Goal: Communication & Community: Answer question/provide support

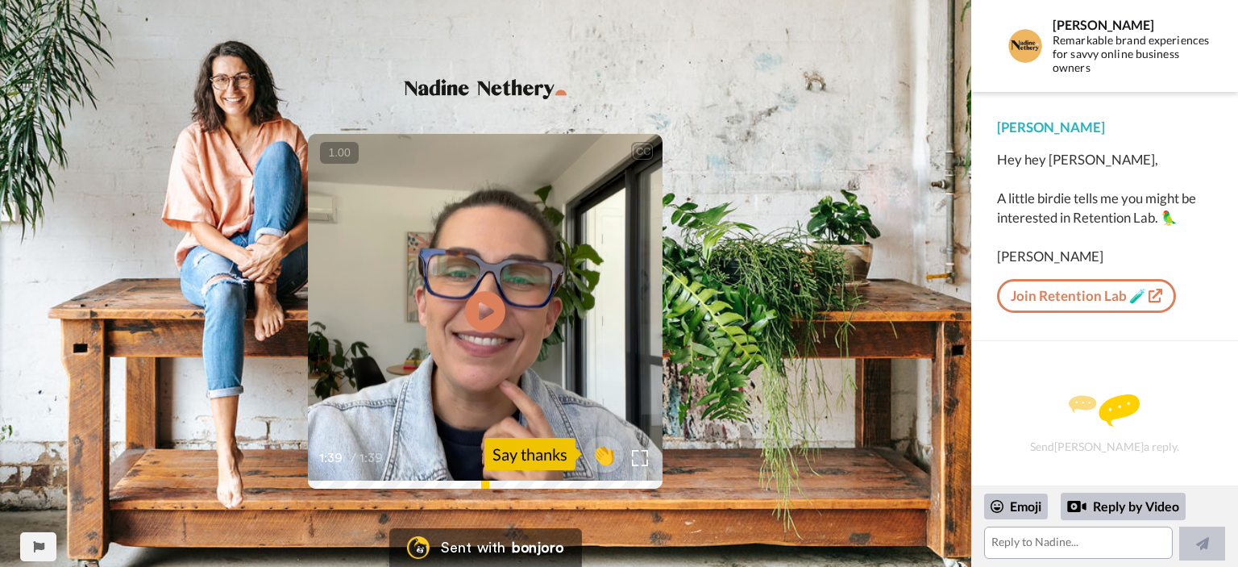
click at [535, 457] on div "Say thanks" at bounding box center [530, 454] width 91 height 32
click at [601, 453] on span "👏" at bounding box center [604, 454] width 51 height 32
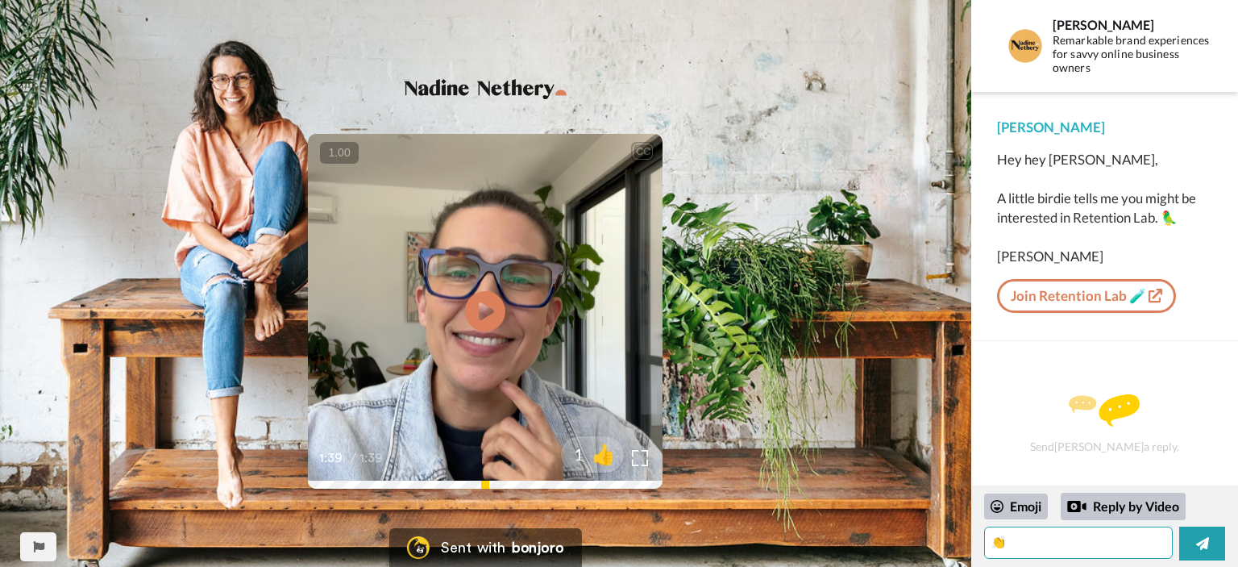
click at [1084, 539] on textarea "👏" at bounding box center [1078, 542] width 189 height 32
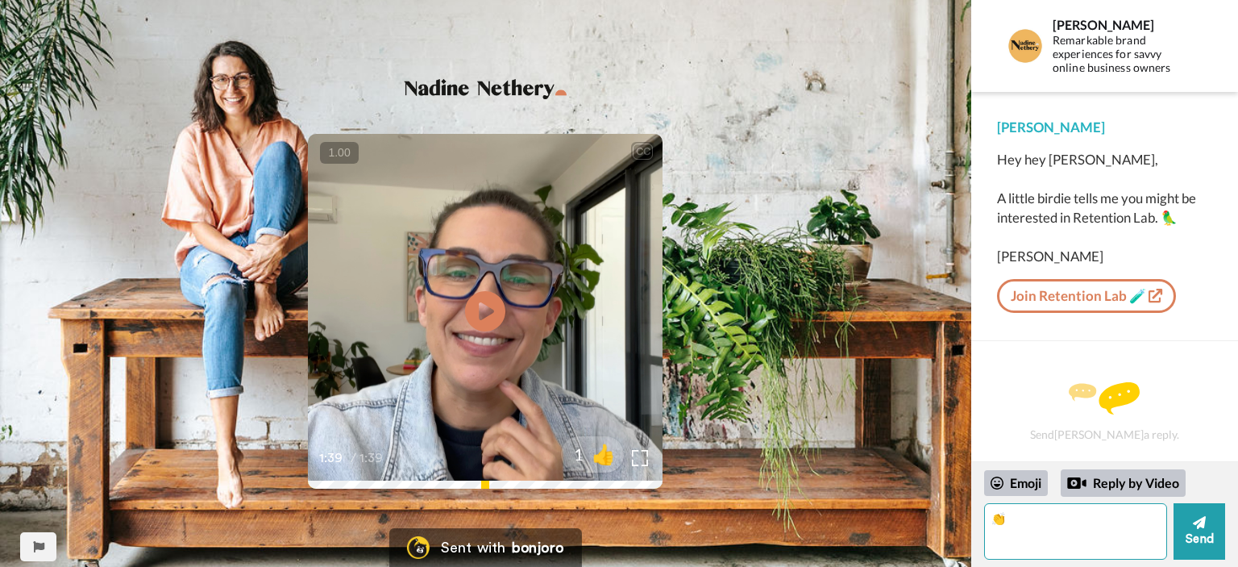
type textarea "👏"
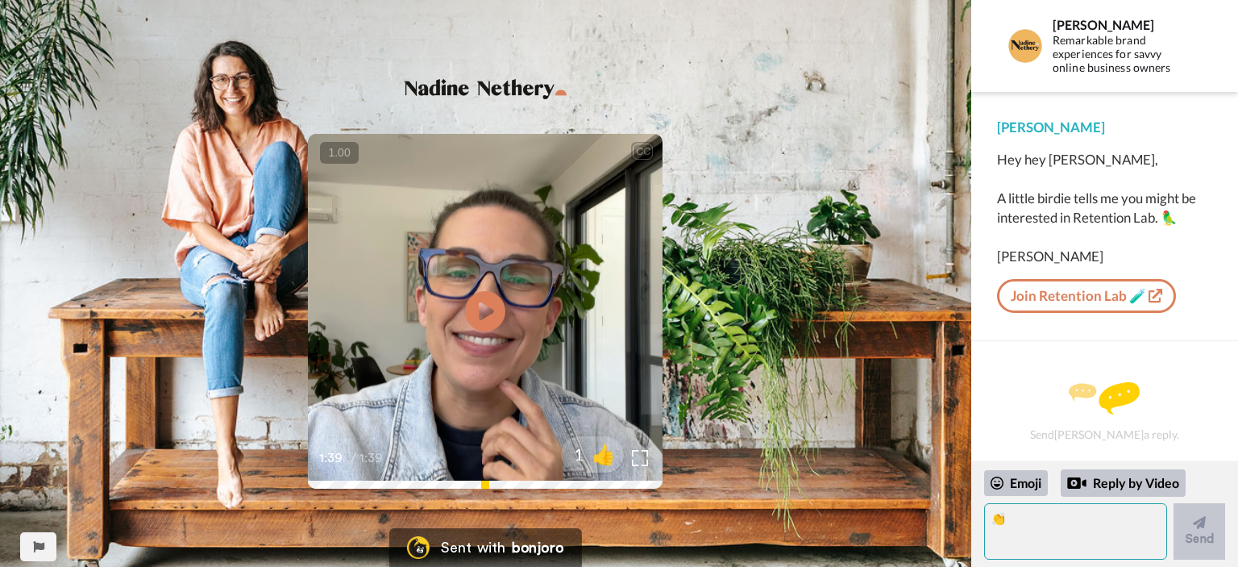
scroll to position [8, 0]
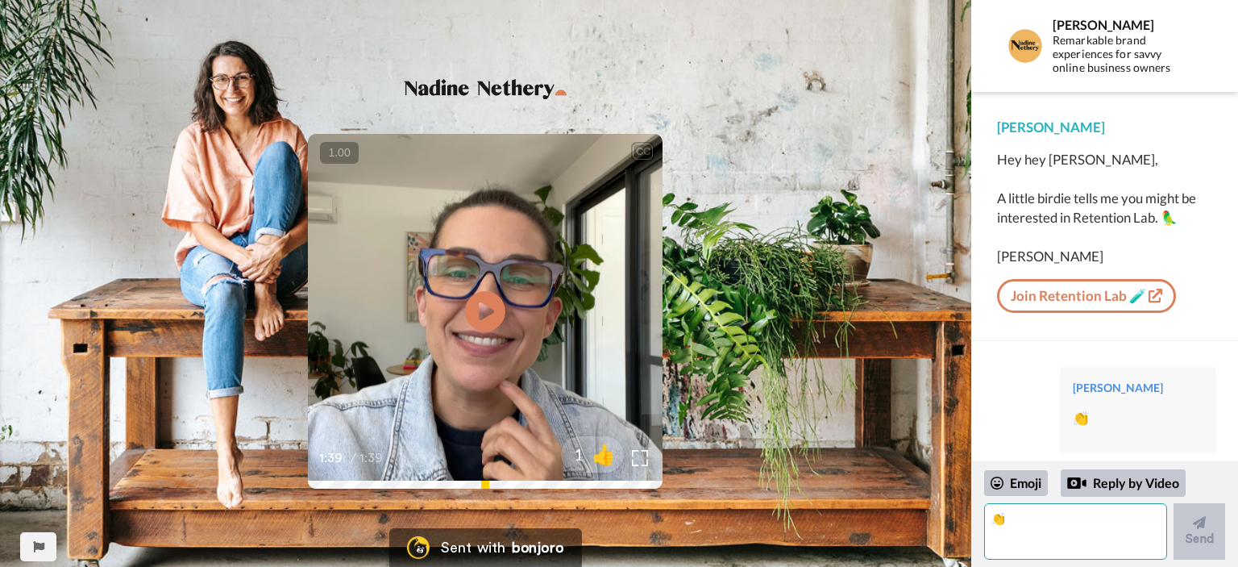
click at [1035, 531] on textarea "👏" at bounding box center [1075, 531] width 183 height 56
type textarea "a"
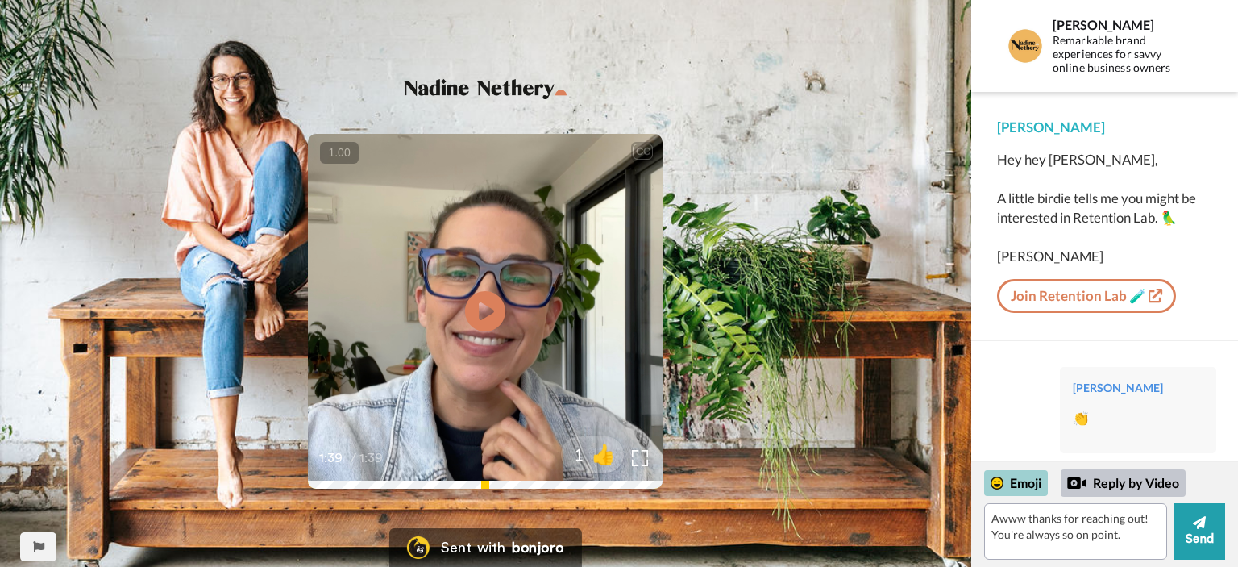
click at [1009, 484] on div "Emoji" at bounding box center [1016, 483] width 64 height 26
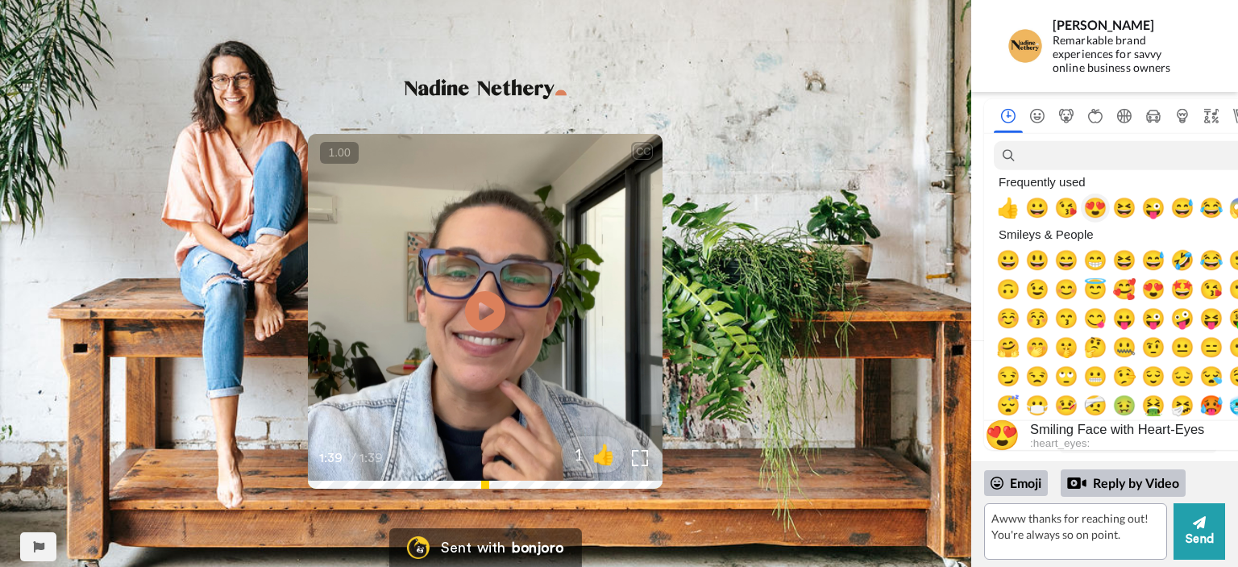
click at [1095, 215] on span "😍" at bounding box center [1096, 208] width 24 height 23
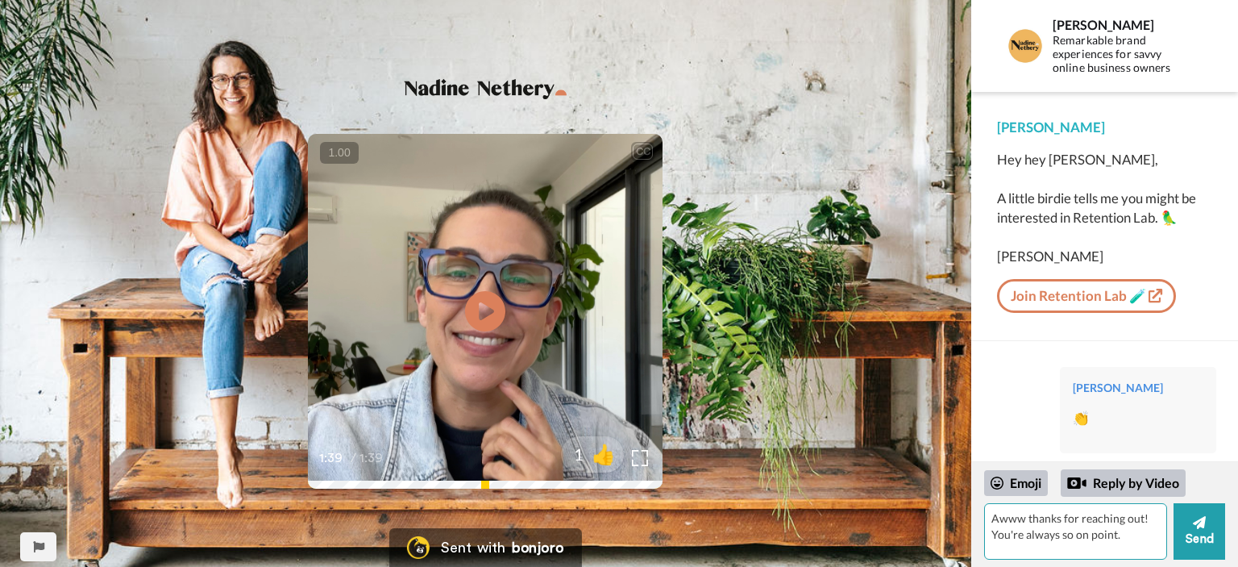
type textarea "Awww thanks for reaching out! You're always so on point. 😍"
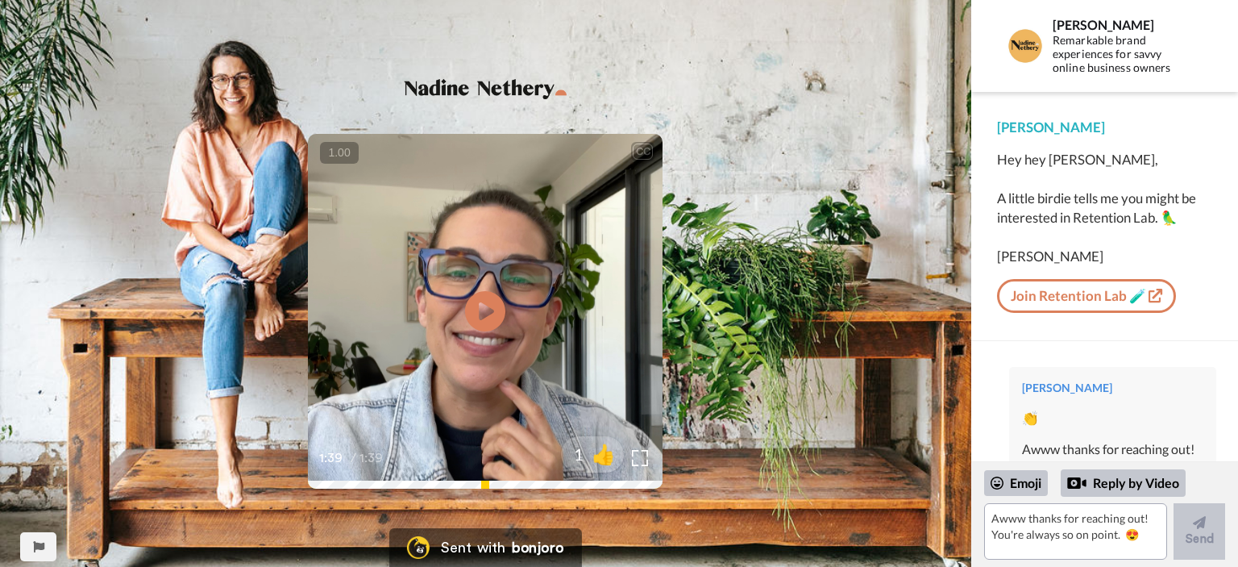
scroll to position [76, 0]
